Goal: Navigation & Orientation: Find specific page/section

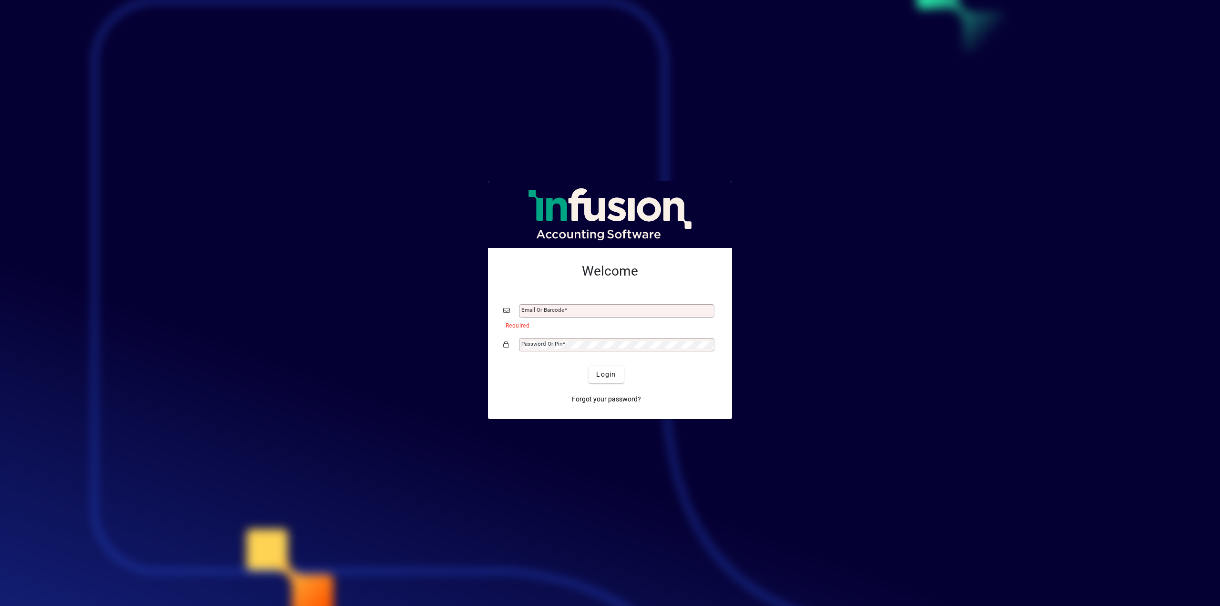
type input "**********"
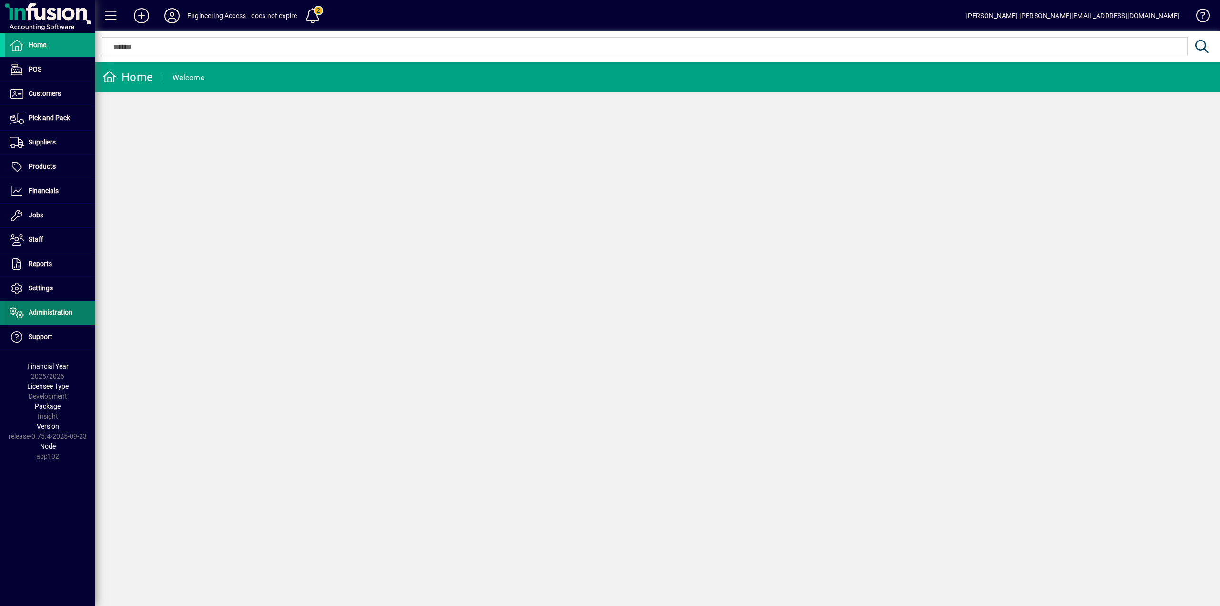
click at [54, 310] on span "Administration" at bounding box center [51, 312] width 44 height 8
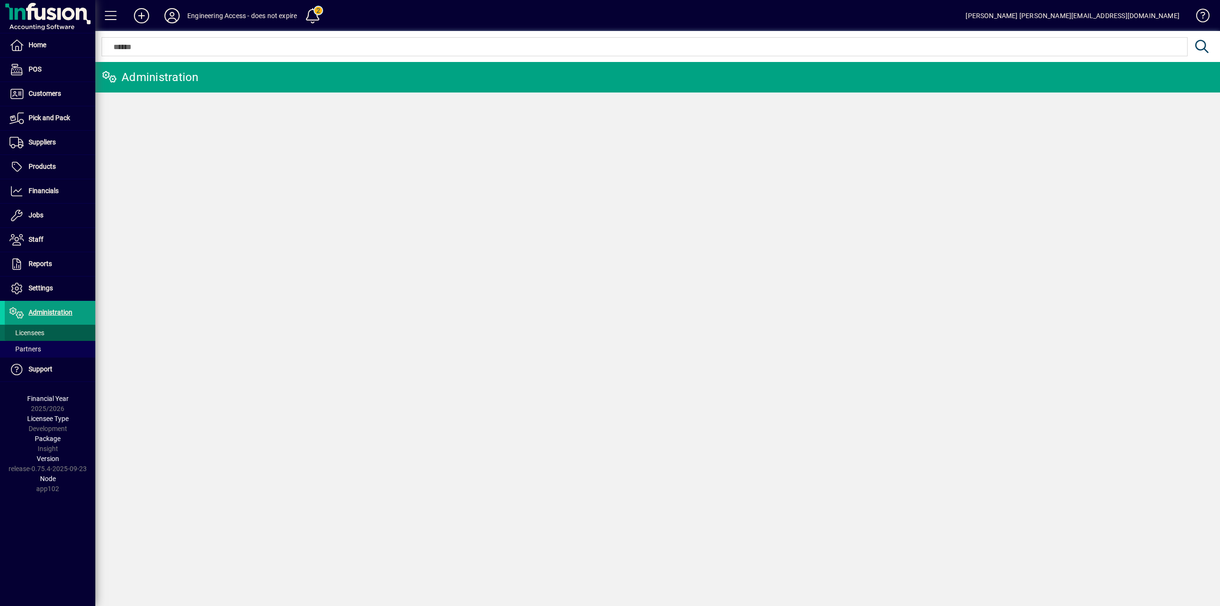
click at [44, 329] on span "Licensees" at bounding box center [27, 333] width 35 height 8
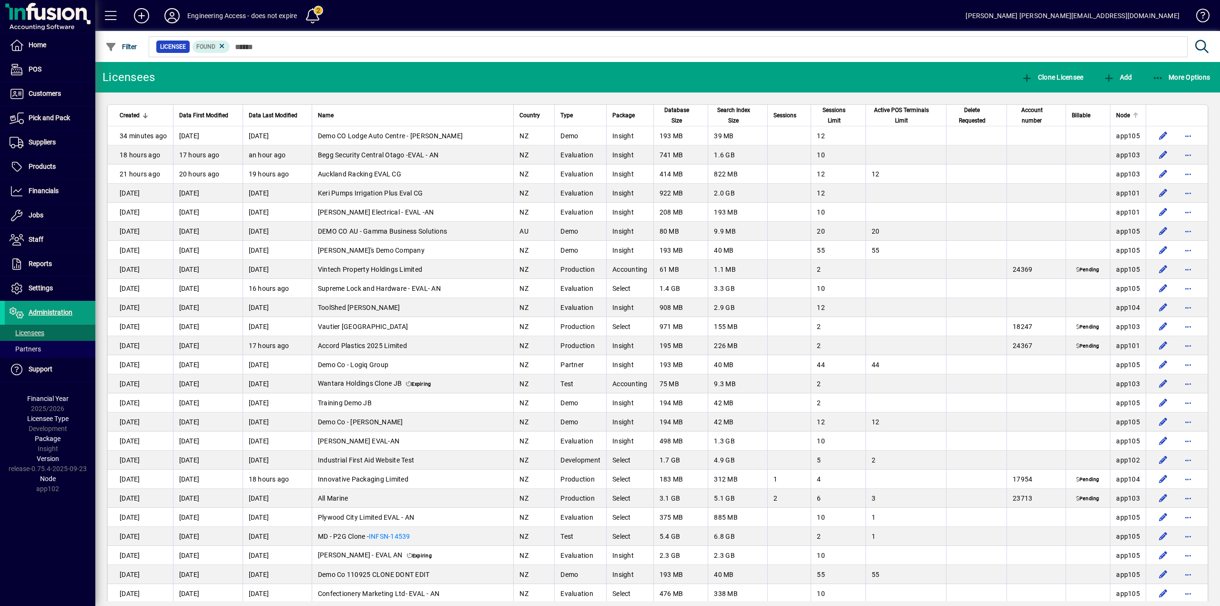
click at [1116, 117] on span "Node" at bounding box center [1123, 115] width 14 height 10
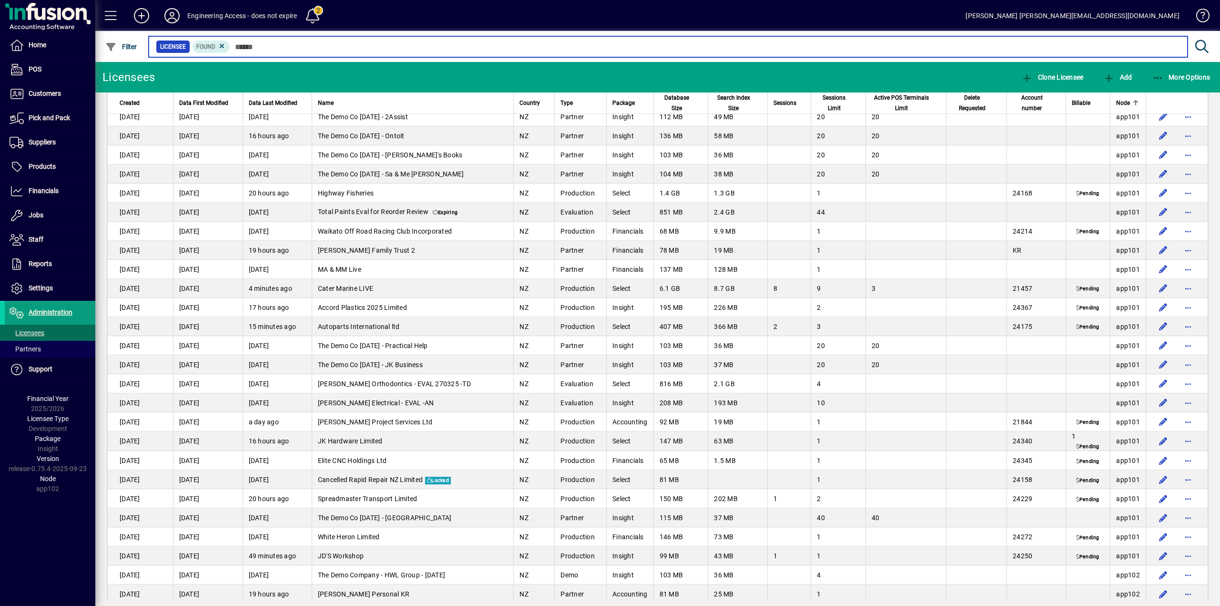
scroll to position [810, 0]
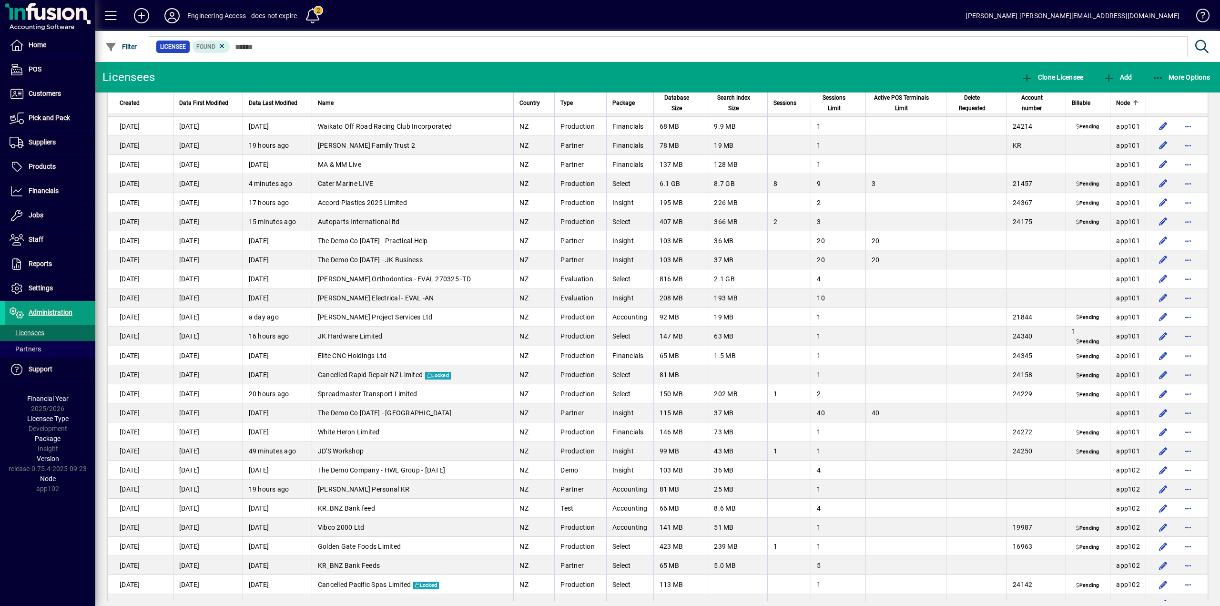
click at [962, 102] on span "Delete Requested" at bounding box center [972, 102] width 40 height 21
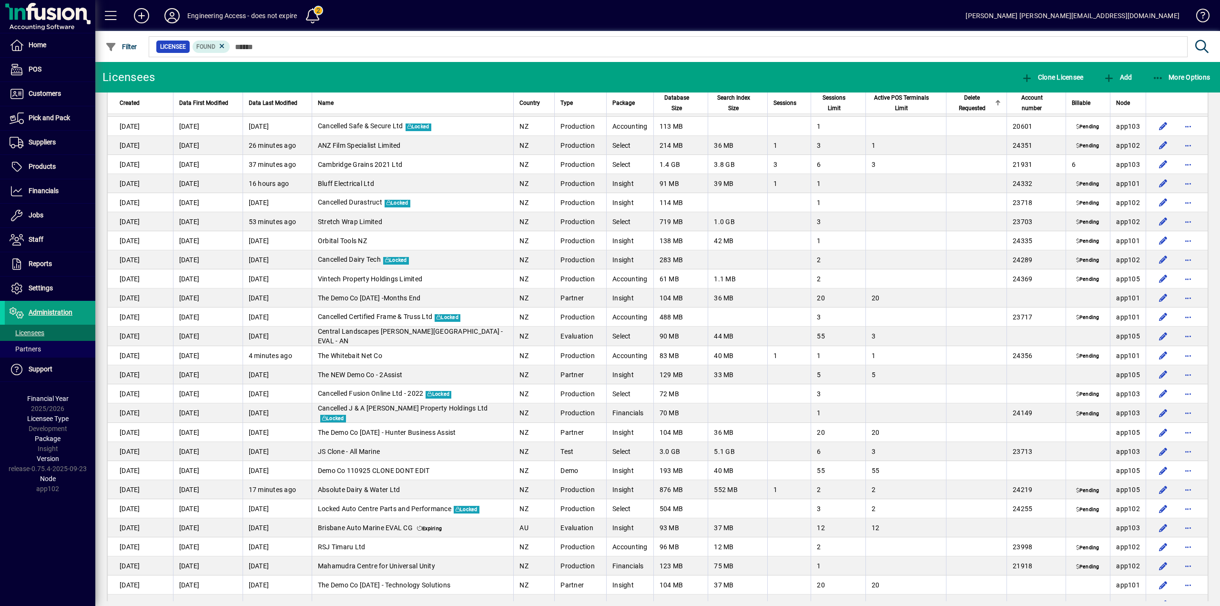
click at [962, 102] on span "Delete Requested" at bounding box center [972, 102] width 40 height 21
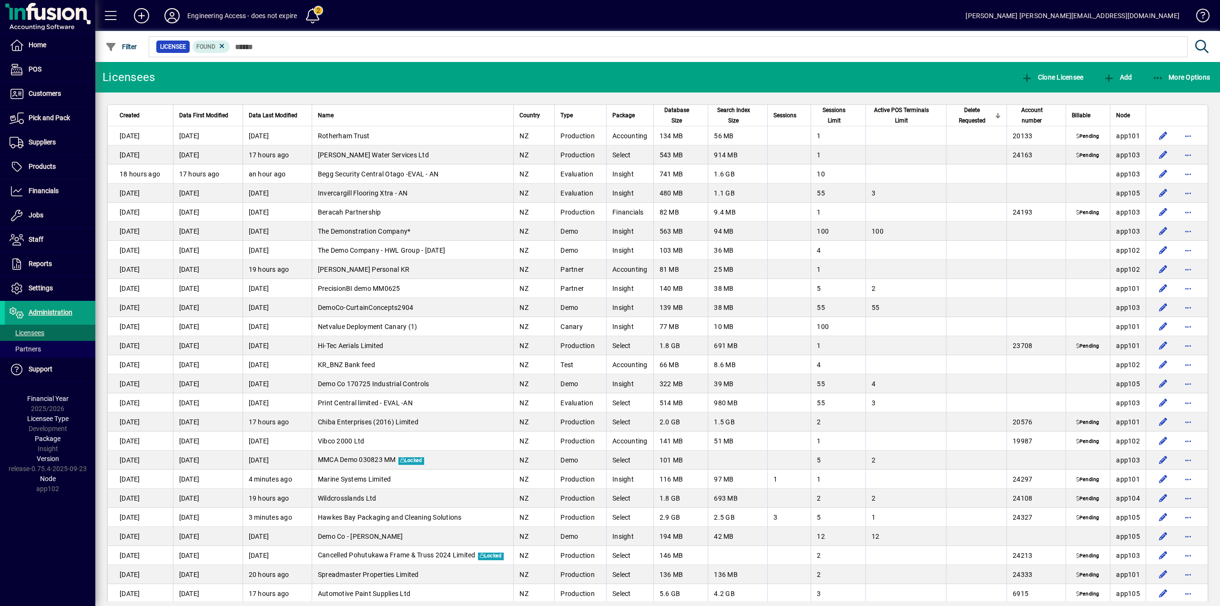
click at [971, 114] on span "Delete Requested" at bounding box center [972, 115] width 40 height 21
click at [126, 47] on span "Filter" at bounding box center [121, 47] width 32 height 8
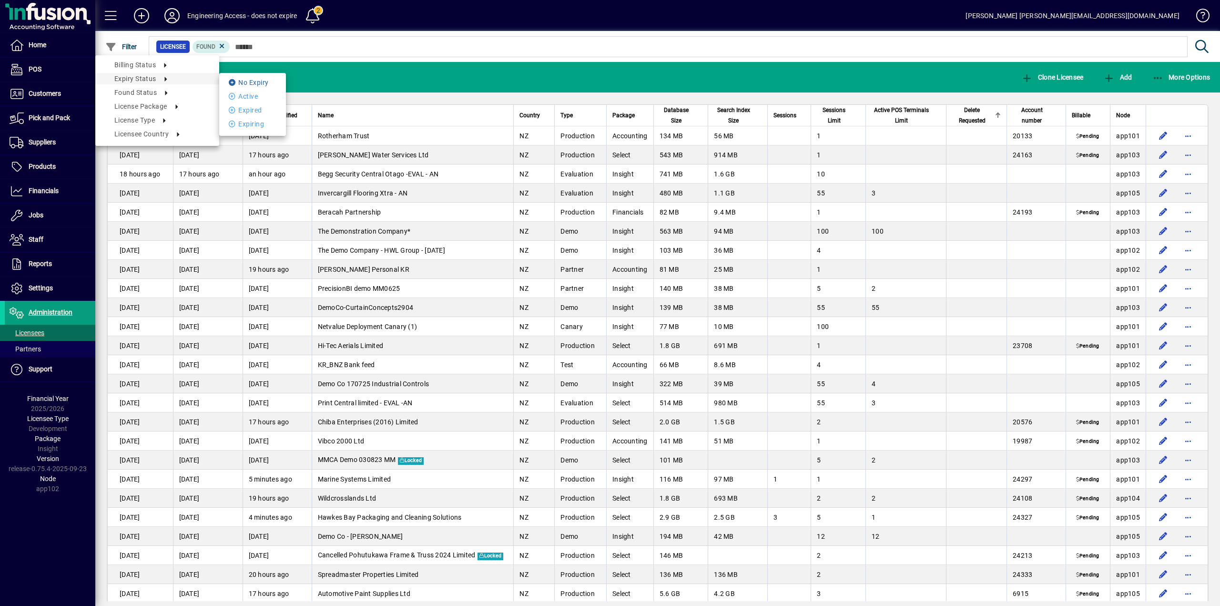
click at [261, 84] on li "No Expiry" at bounding box center [252, 82] width 67 height 11
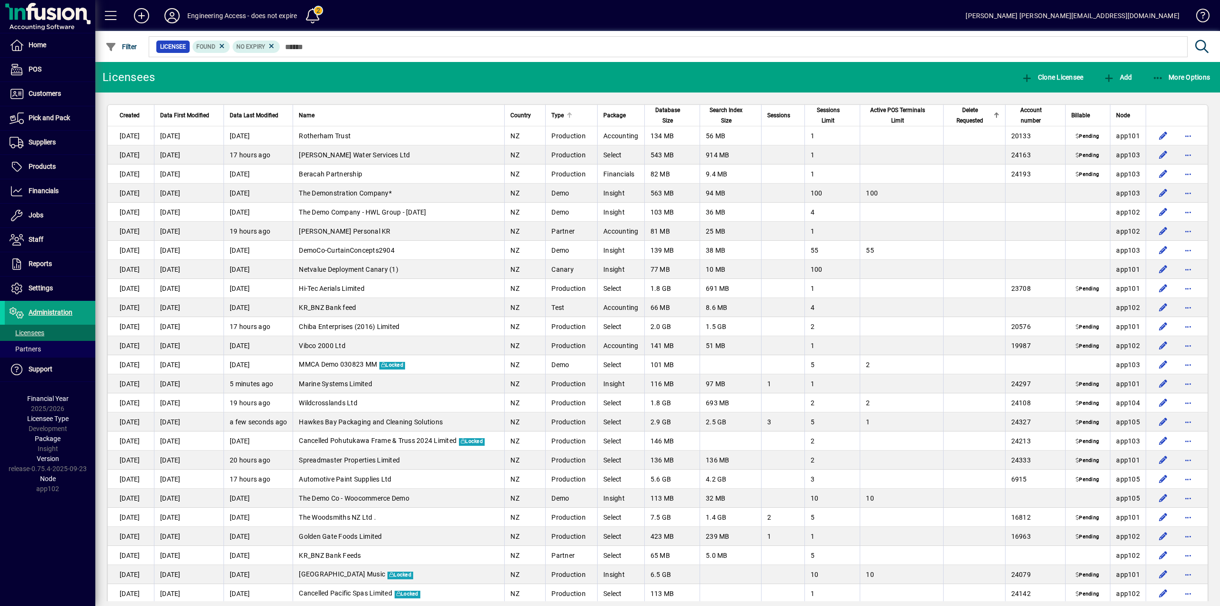
click at [575, 117] on div "Type" at bounding box center [571, 115] width 40 height 10
